Goal: Information Seeking & Learning: Learn about a topic

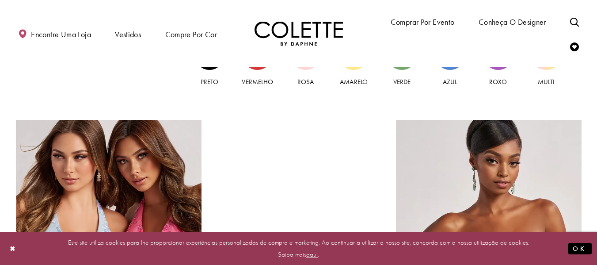
scroll to position [751, 0]
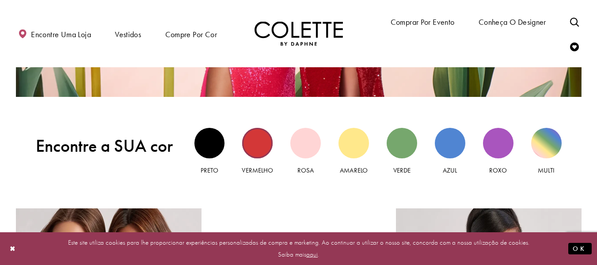
click at [255, 141] on div "Vista vermelha" at bounding box center [257, 143] width 31 height 31
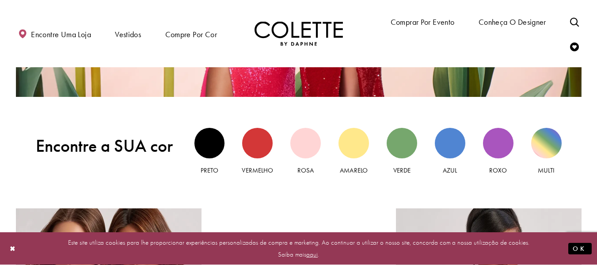
scroll to position [884, 0]
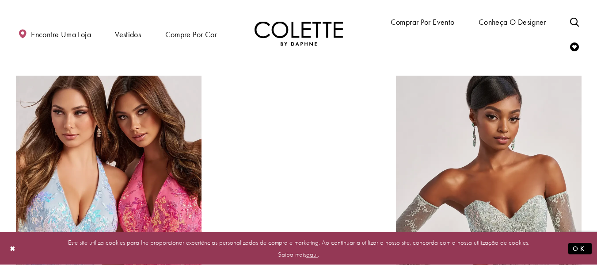
click at [340, 146] on div at bounding box center [299, 193] width 133 height 234
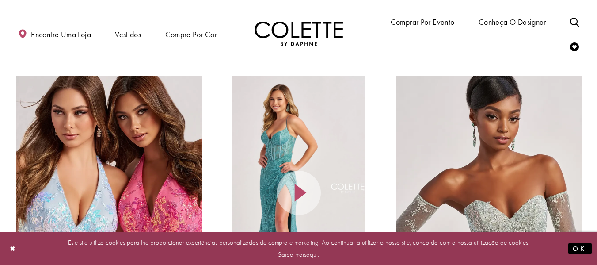
click at [339, 150] on div at bounding box center [299, 193] width 133 height 234
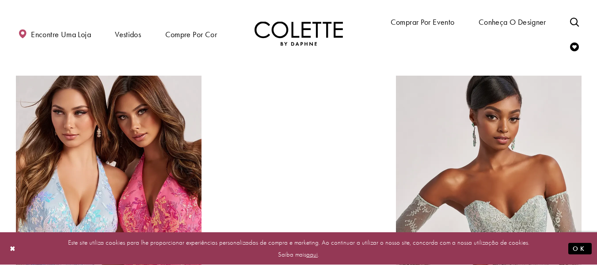
scroll to position [1061, 0]
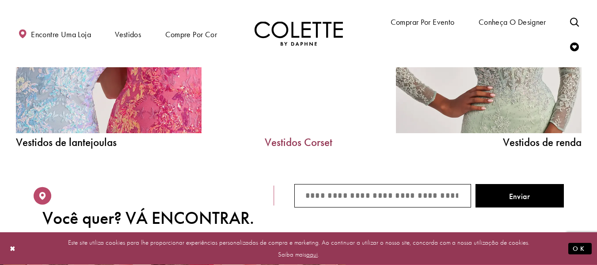
click at [314, 141] on font "Vestidos Corset" at bounding box center [299, 142] width 68 height 15
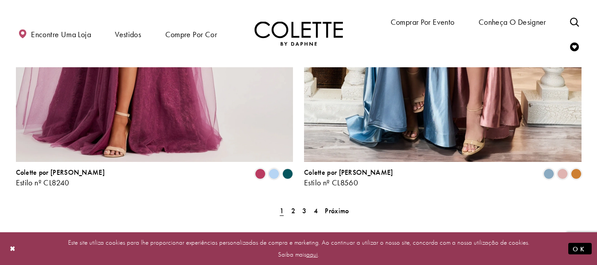
scroll to position [1680, 0]
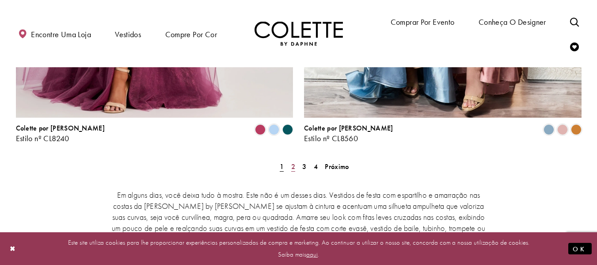
click at [295, 162] on font "2" at bounding box center [293, 166] width 4 height 9
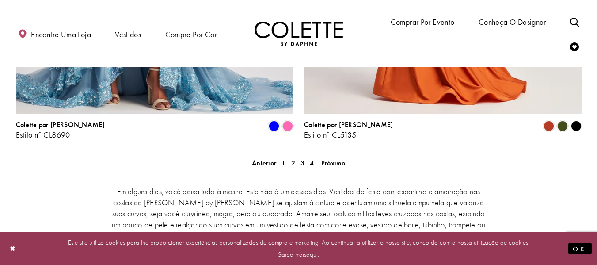
scroll to position [1728, 0]
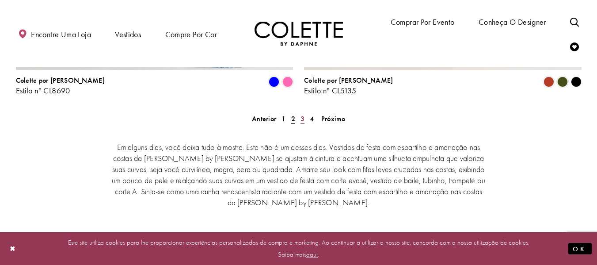
click at [302, 114] on font "3" at bounding box center [303, 118] width 4 height 9
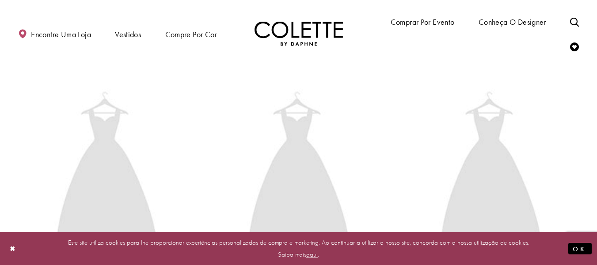
scroll to position [225, 0]
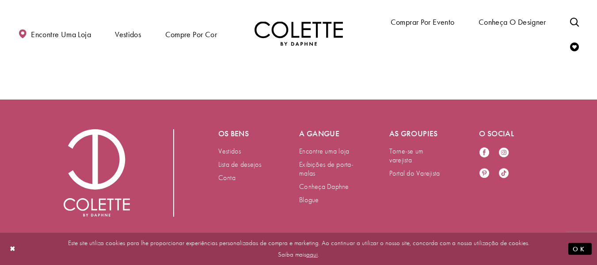
scroll to position [973, 0]
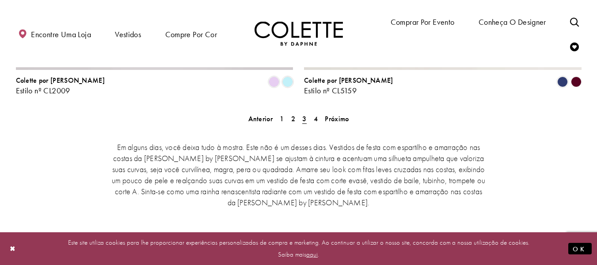
scroll to position [1639, 0]
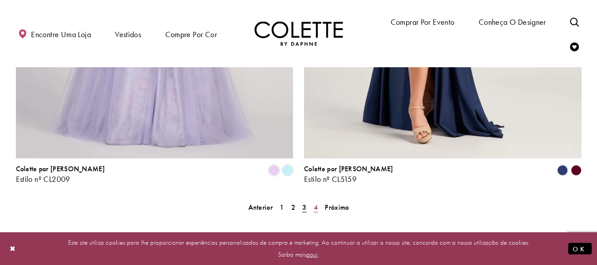
click at [316, 202] on font "4" at bounding box center [316, 206] width 4 height 9
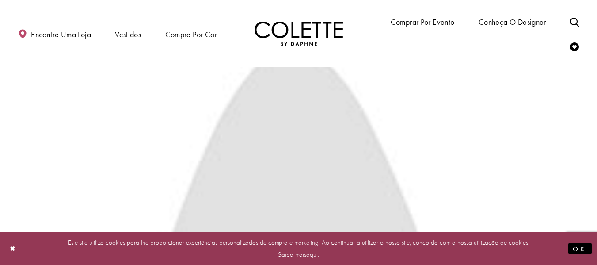
scroll to position [48, 0]
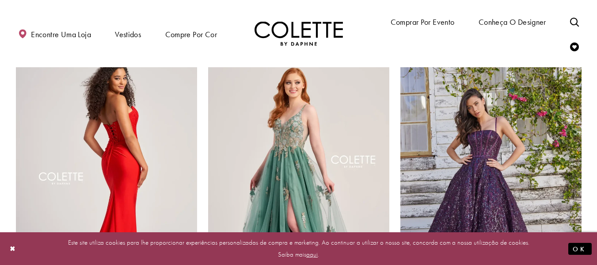
click at [167, 124] on img "Visite Colette by Daphne Estilo No. CL5158 Página" at bounding box center [106, 173] width 181 height 263
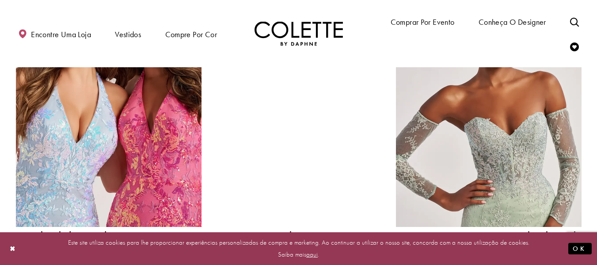
scroll to position [1011, 0]
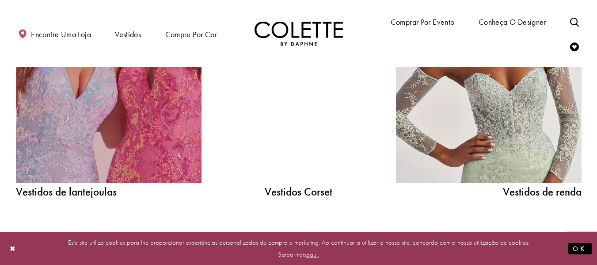
click at [168, 141] on link "Link relacionado a vestidos de lantejoulas" at bounding box center [109, 65] width 186 height 234
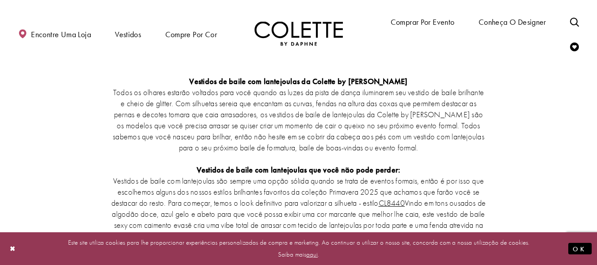
scroll to position [1705, 0]
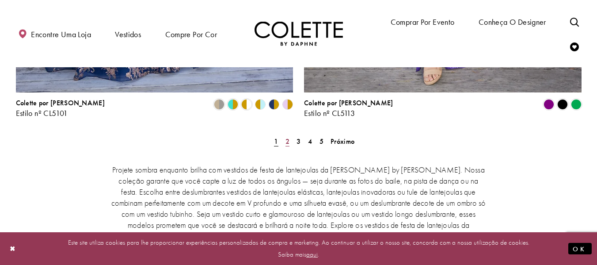
click at [287, 137] on font "2" at bounding box center [288, 141] width 4 height 9
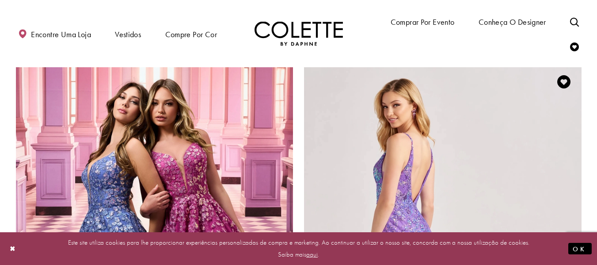
scroll to position [1639, 0]
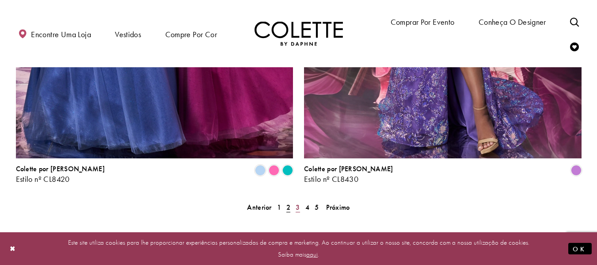
click at [297, 202] on font "3" at bounding box center [298, 206] width 4 height 9
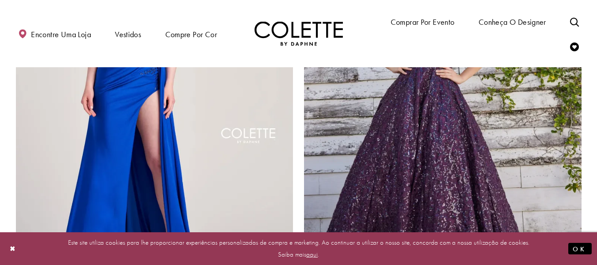
scroll to position [1241, 0]
